Goal: Task Accomplishment & Management: Use online tool/utility

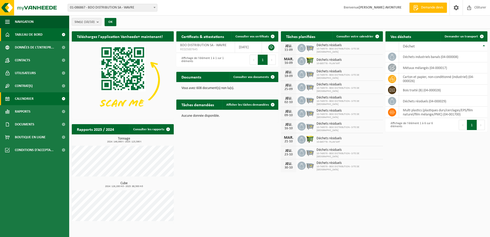
click at [21, 99] on span "Calendrier" at bounding box center [24, 98] width 19 height 13
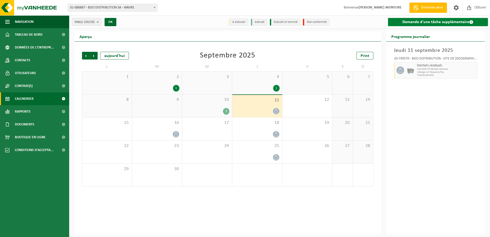
click at [421, 21] on link "Demande d'une tâche supplémentaire" at bounding box center [438, 22] width 100 height 8
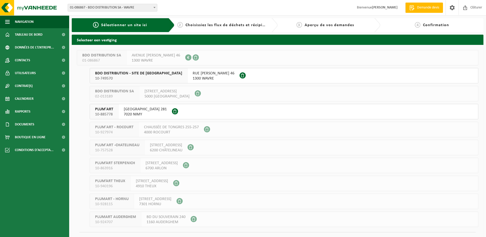
click at [193, 71] on span "RUE [PERSON_NAME] 46" at bounding box center [214, 73] width 42 height 5
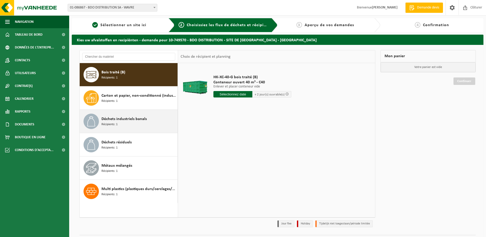
click at [139, 123] on div "Déchets industriels banals Récipients: 1" at bounding box center [139, 121] width 75 height 15
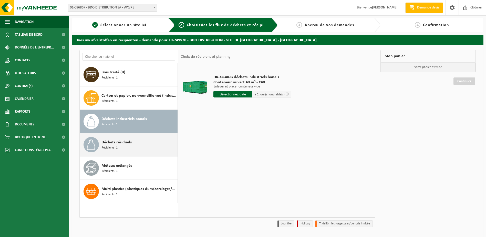
click at [126, 143] on span "Déchets résiduels" at bounding box center [117, 142] width 30 height 6
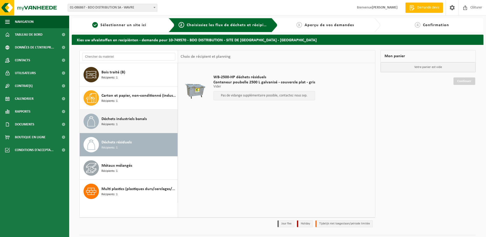
click at [119, 118] on span "Déchets industriels banals" at bounding box center [124, 119] width 45 height 6
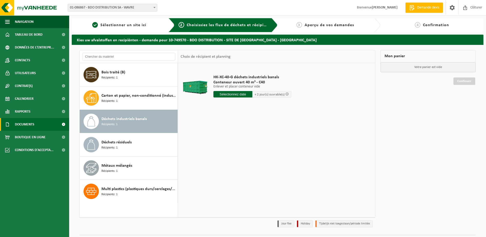
click at [22, 124] on span "Documents" at bounding box center [24, 124] width 19 height 13
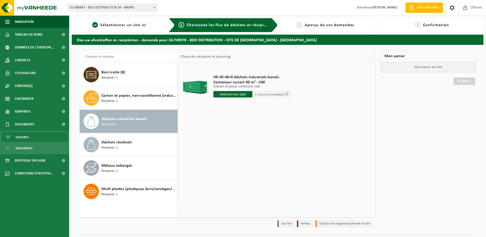
click at [15, 138] on link "Factures" at bounding box center [34, 137] width 67 height 10
